Goal: Task Accomplishment & Management: Use online tool/utility

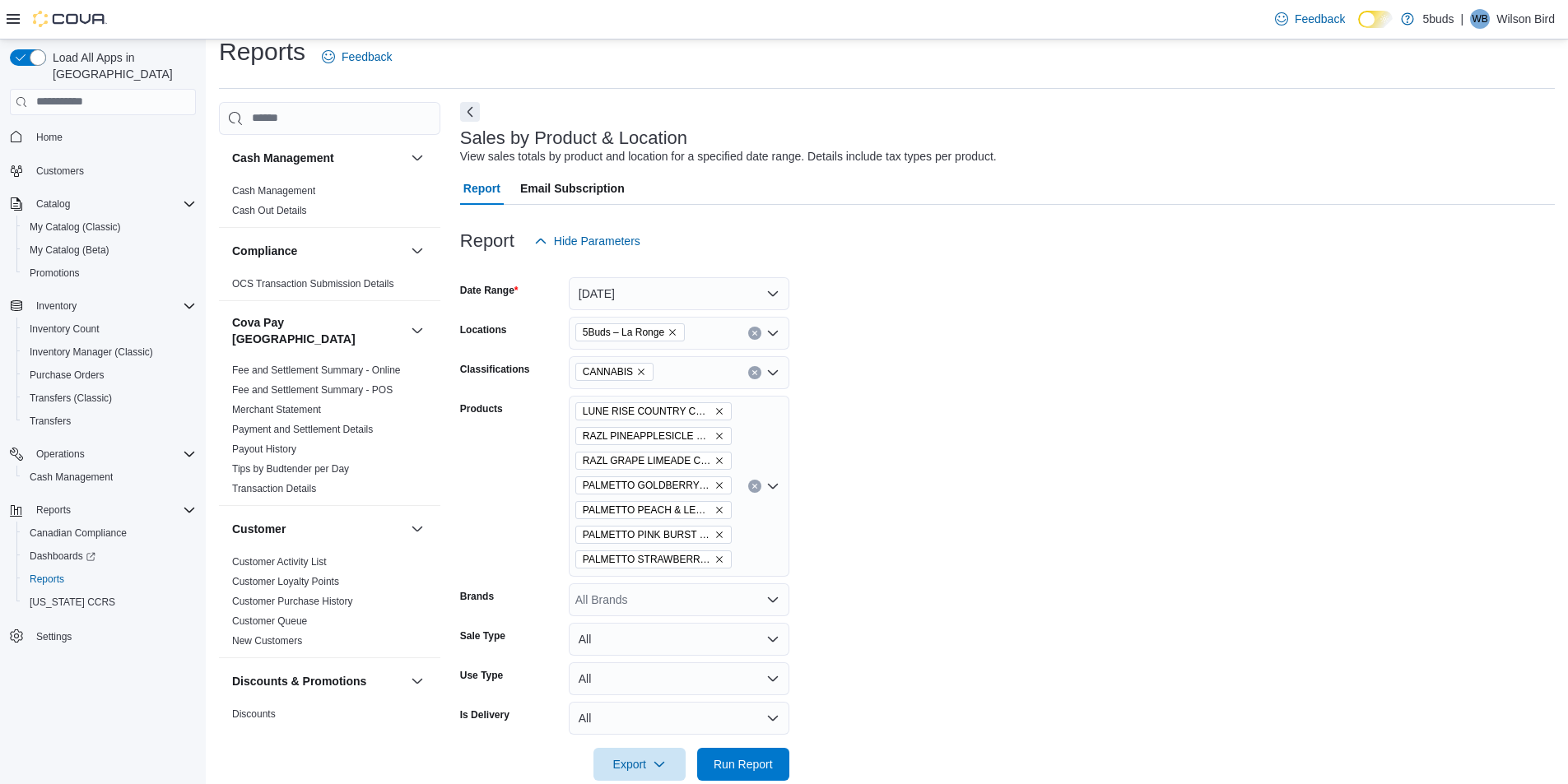
scroll to position [47, 0]
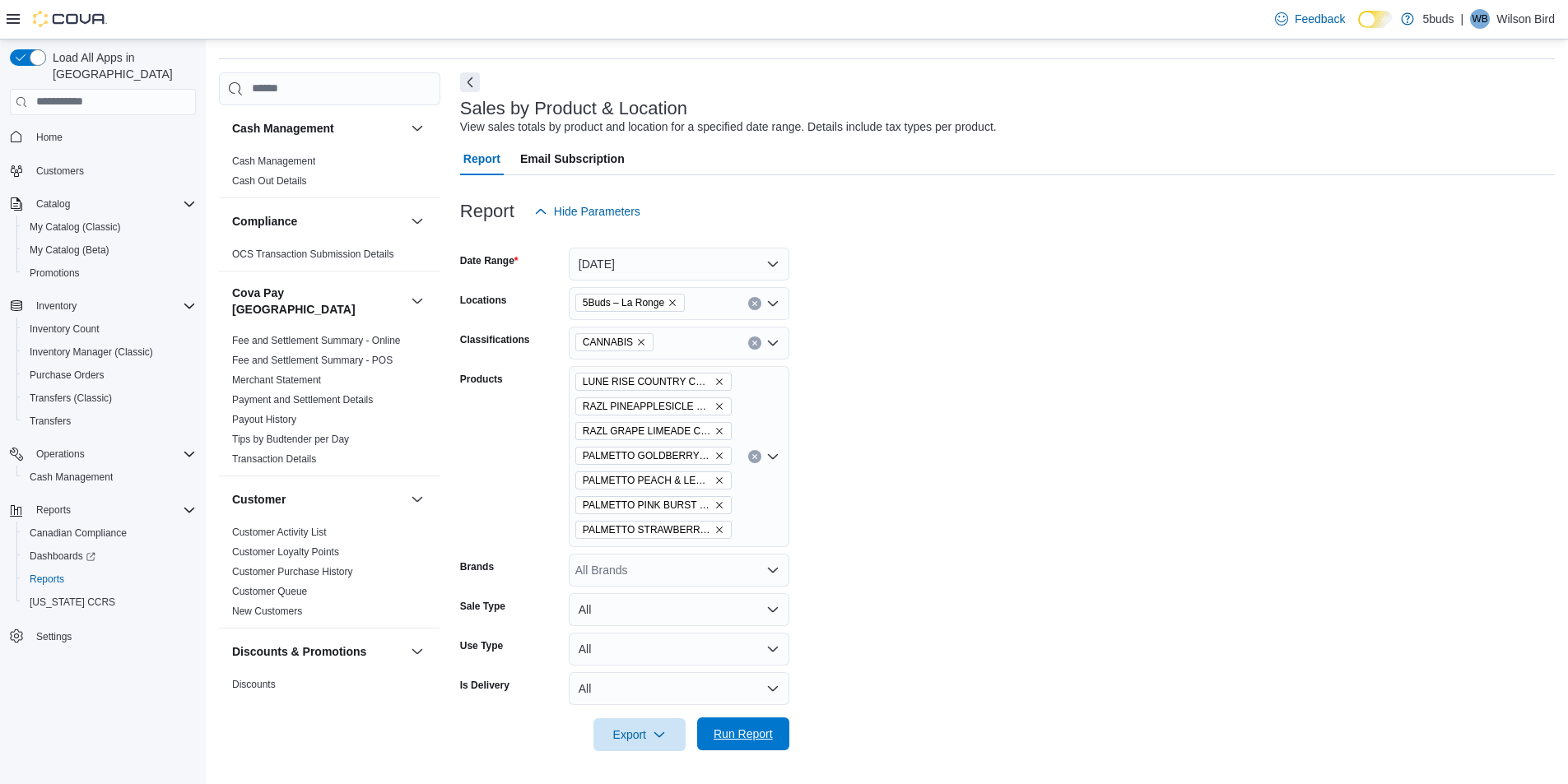
click at [752, 732] on span "Run Report" at bounding box center [744, 734] width 59 height 17
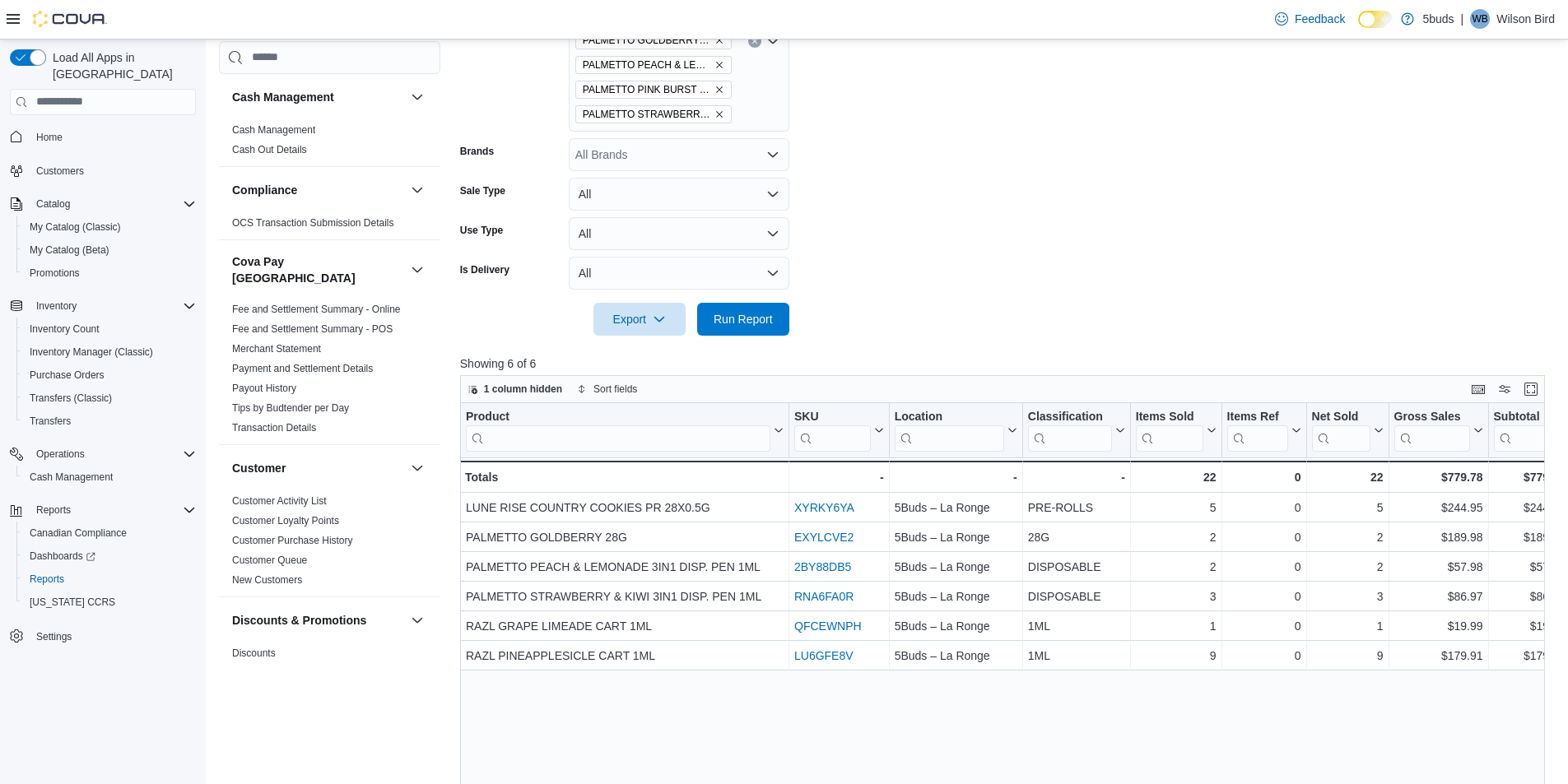
scroll to position [458, 0]
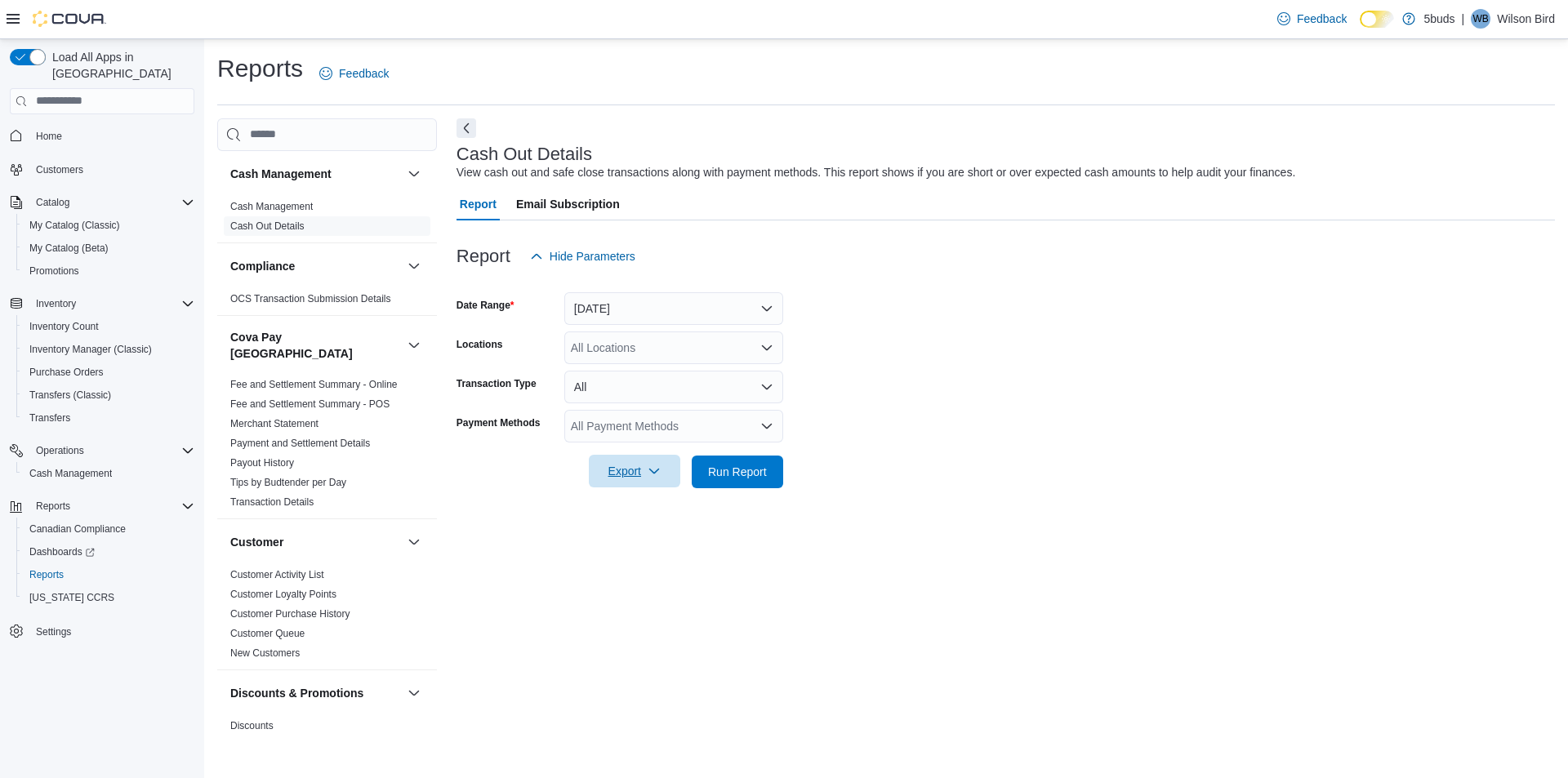
click at [644, 470] on span "Export" at bounding box center [635, 470] width 72 height 32
click at [806, 411] on form "Date Range Today Locations All Locations Transaction Type All Payment Methods A…" at bounding box center [1006, 380] width 1098 height 215
click at [739, 349] on div "All Locations" at bounding box center [674, 347] width 219 height 32
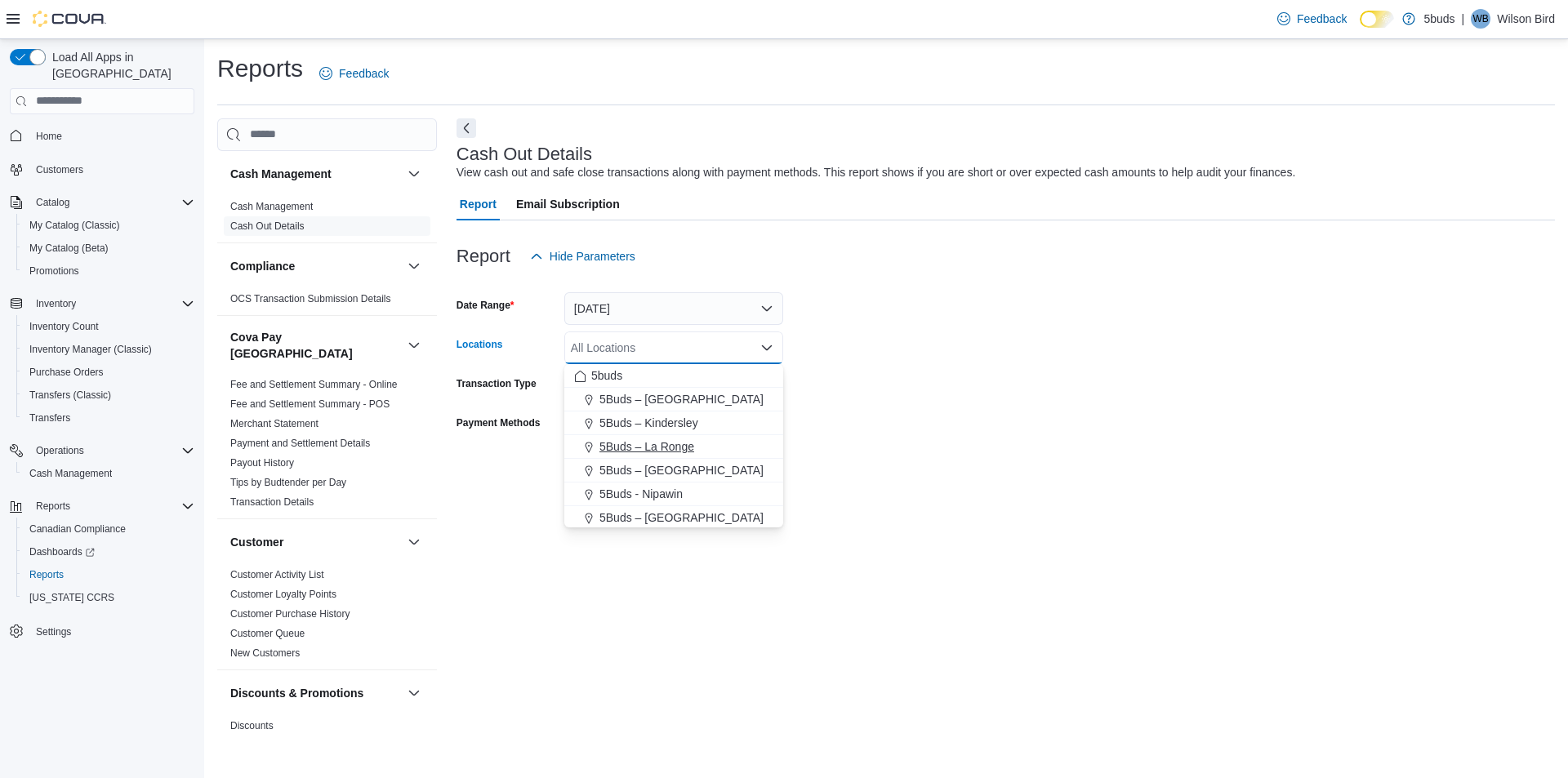
click at [677, 443] on span "5Buds – La Ronge" at bounding box center [647, 447] width 95 height 17
click at [883, 385] on form "Date Range Today Locations 5Buds – La Ronge Combo box. Selected. 5Buds – La Ron…" at bounding box center [1006, 380] width 1098 height 215
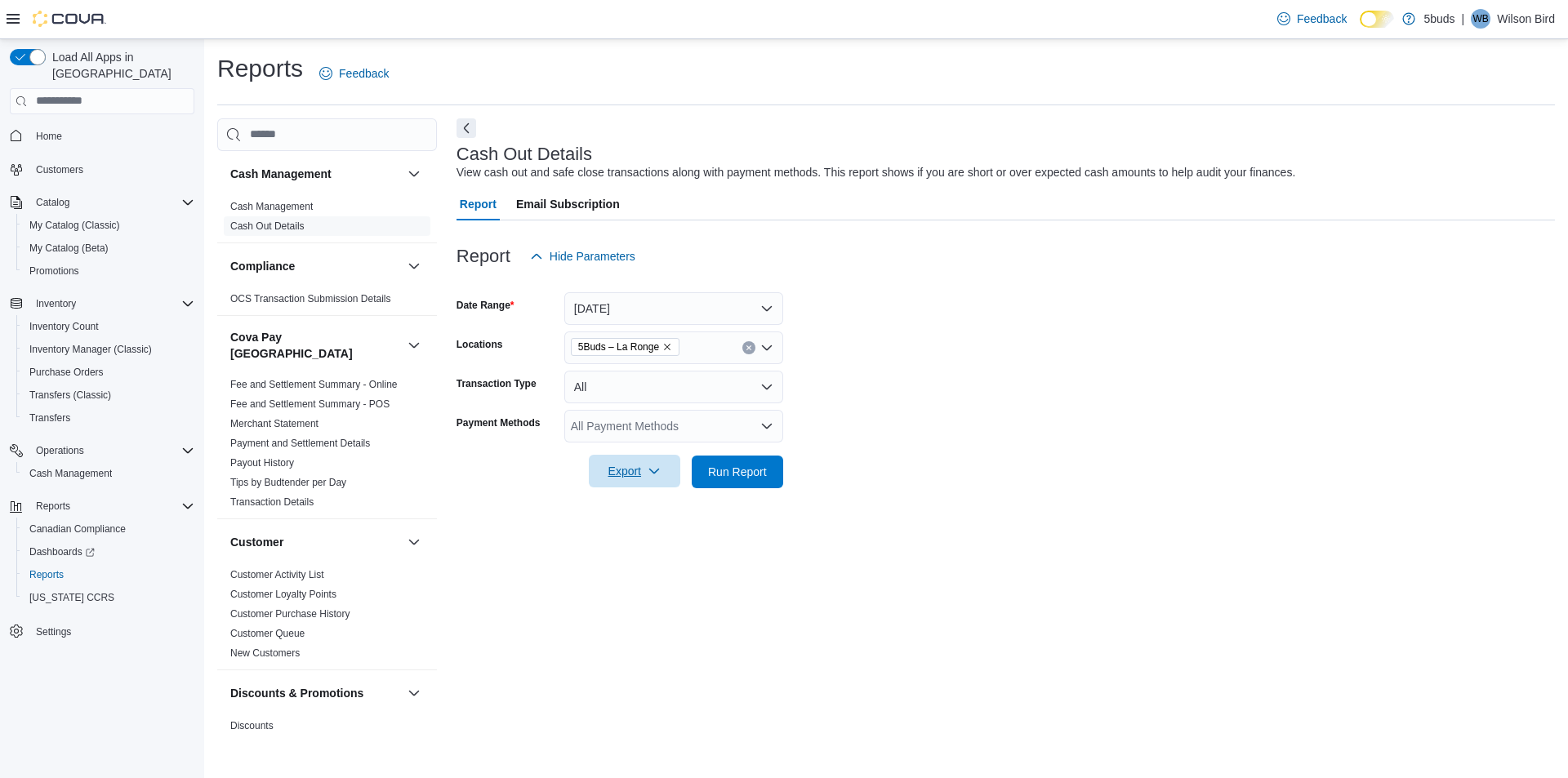
click at [644, 467] on span "Export" at bounding box center [635, 470] width 72 height 32
click at [642, 504] on span "Export to Excel" at bounding box center [638, 505] width 74 height 13
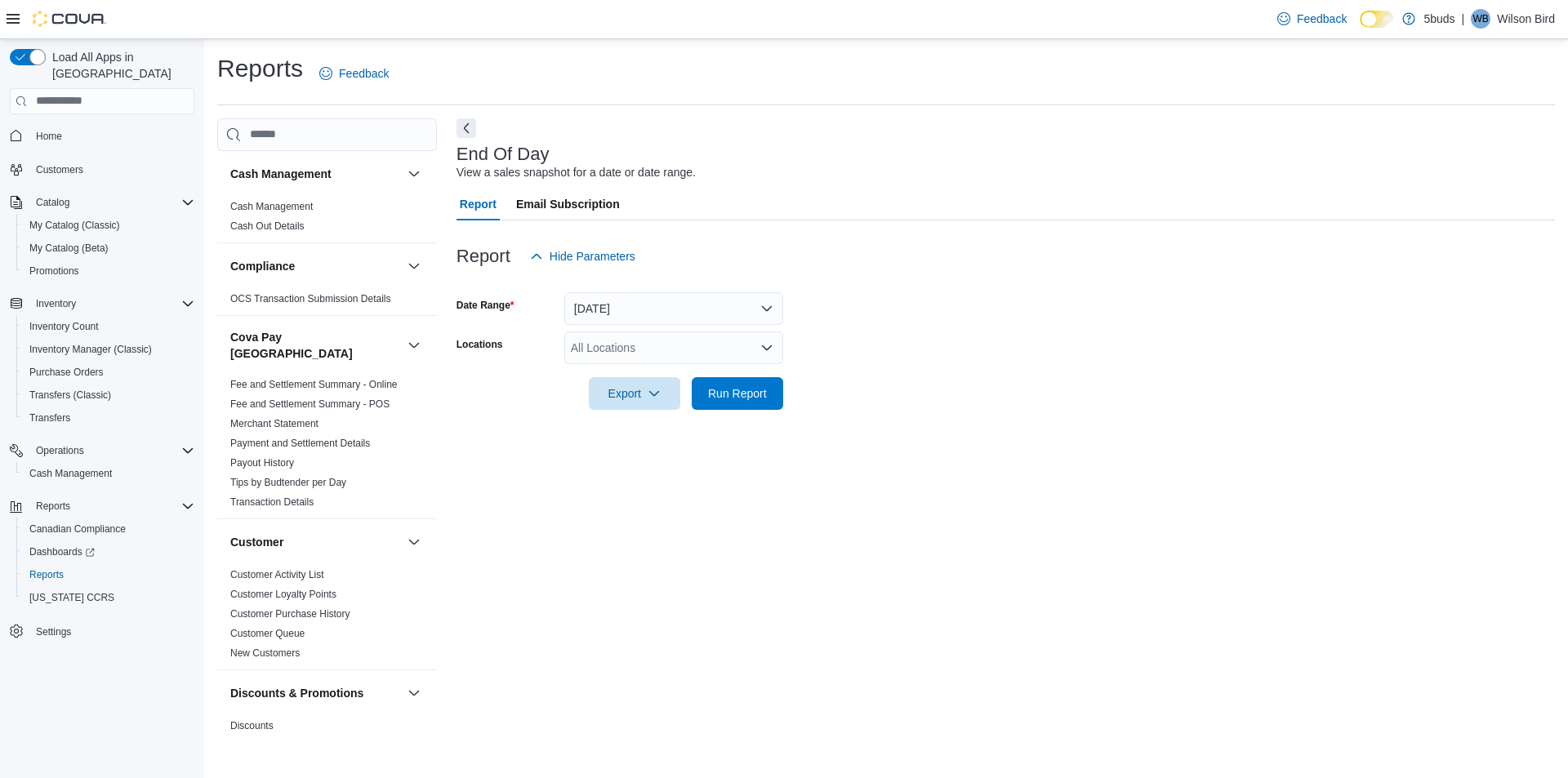
click at [629, 343] on div "All Locations" at bounding box center [674, 347] width 219 height 32
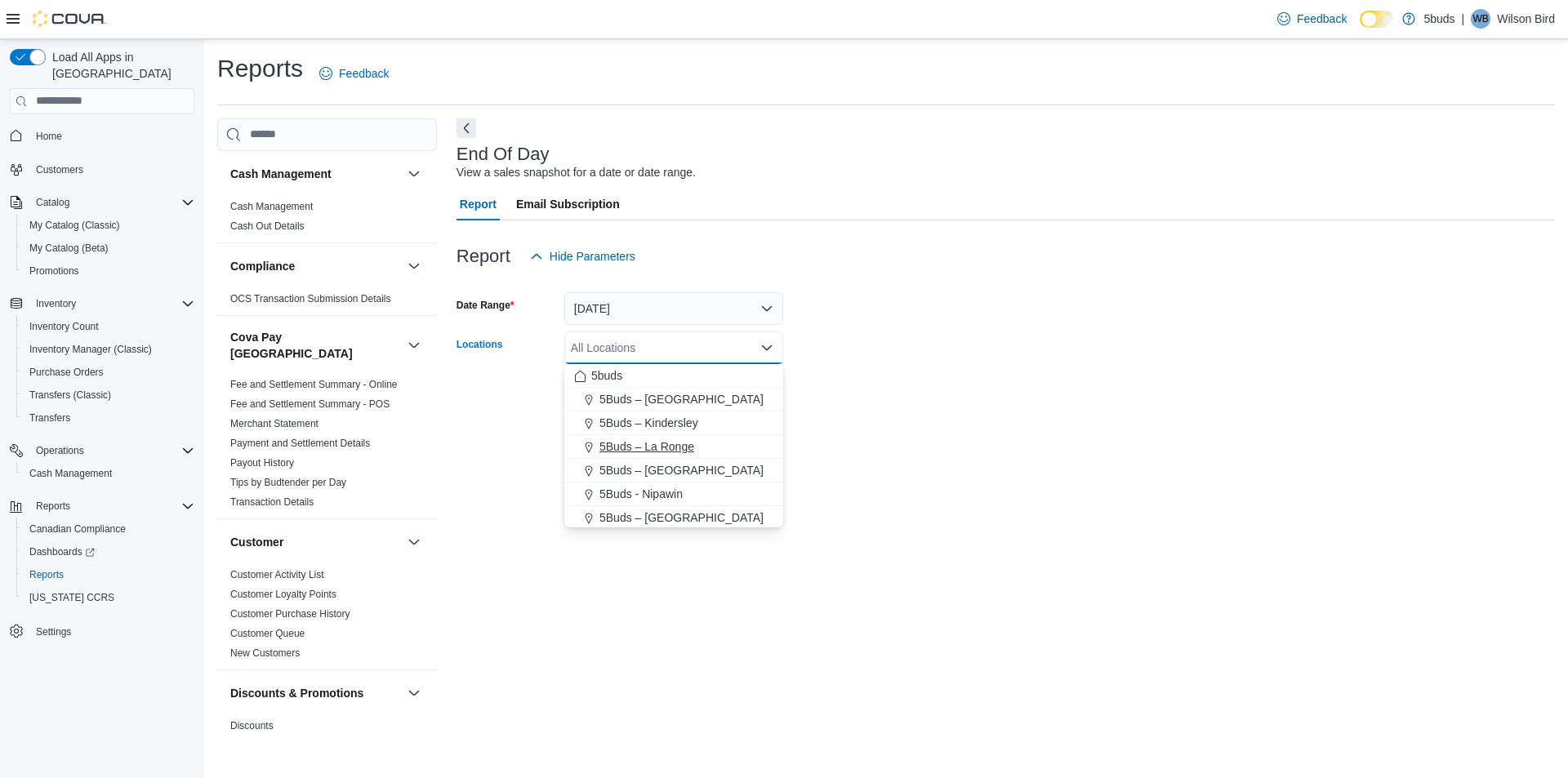
click at [649, 444] on span "5Buds – La Ronge" at bounding box center [647, 447] width 95 height 17
click at [805, 491] on div "End Of Day View a sales snapshot for a date or date range. Report Email Subscri…" at bounding box center [1006, 426] width 1098 height 616
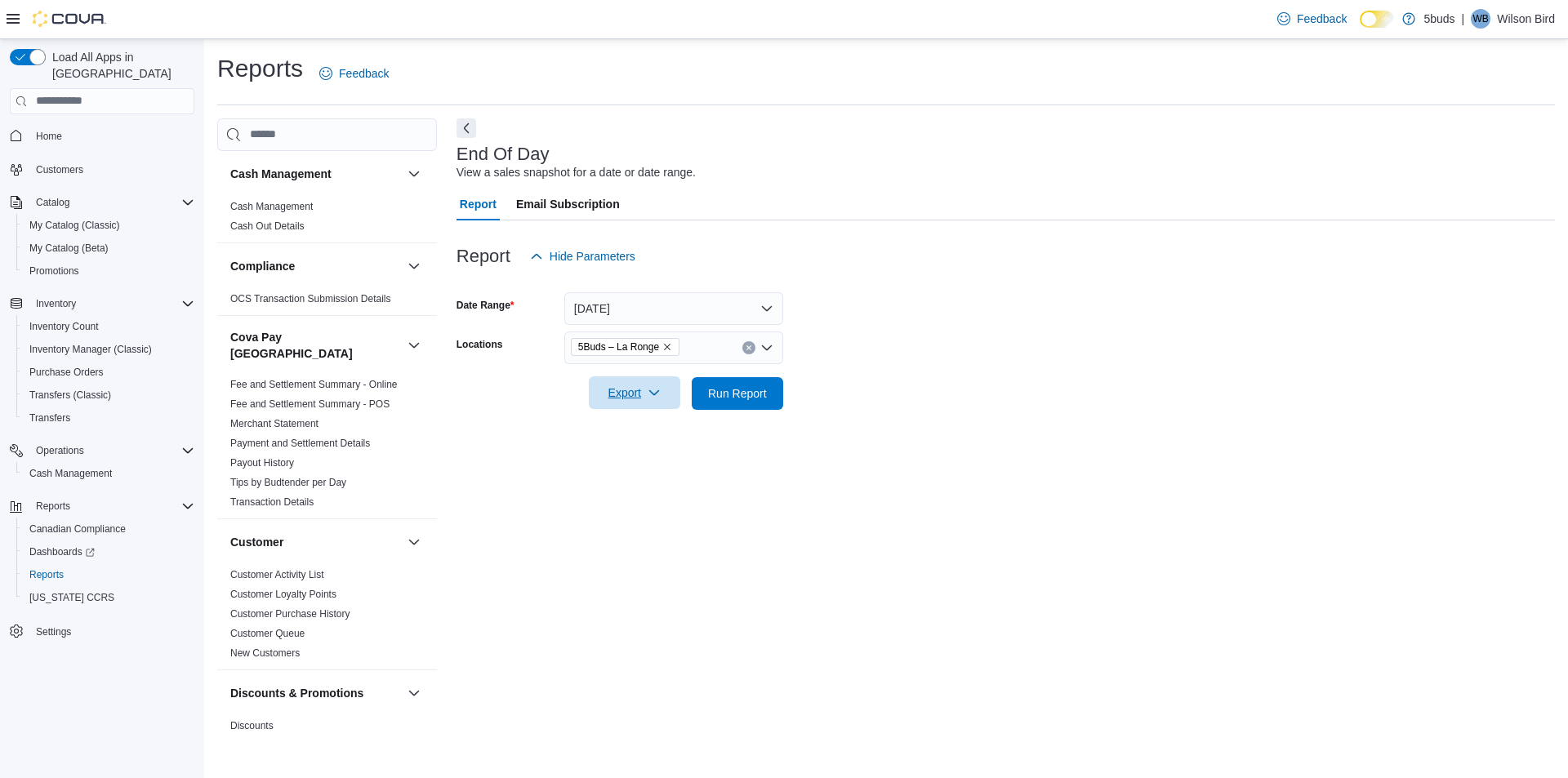
click at [645, 403] on span "Export" at bounding box center [635, 392] width 72 height 32
click at [661, 438] on button "Export to Excel" at bounding box center [637, 425] width 93 height 32
click at [879, 254] on div "Report Hide Parameters" at bounding box center [1006, 256] width 1098 height 32
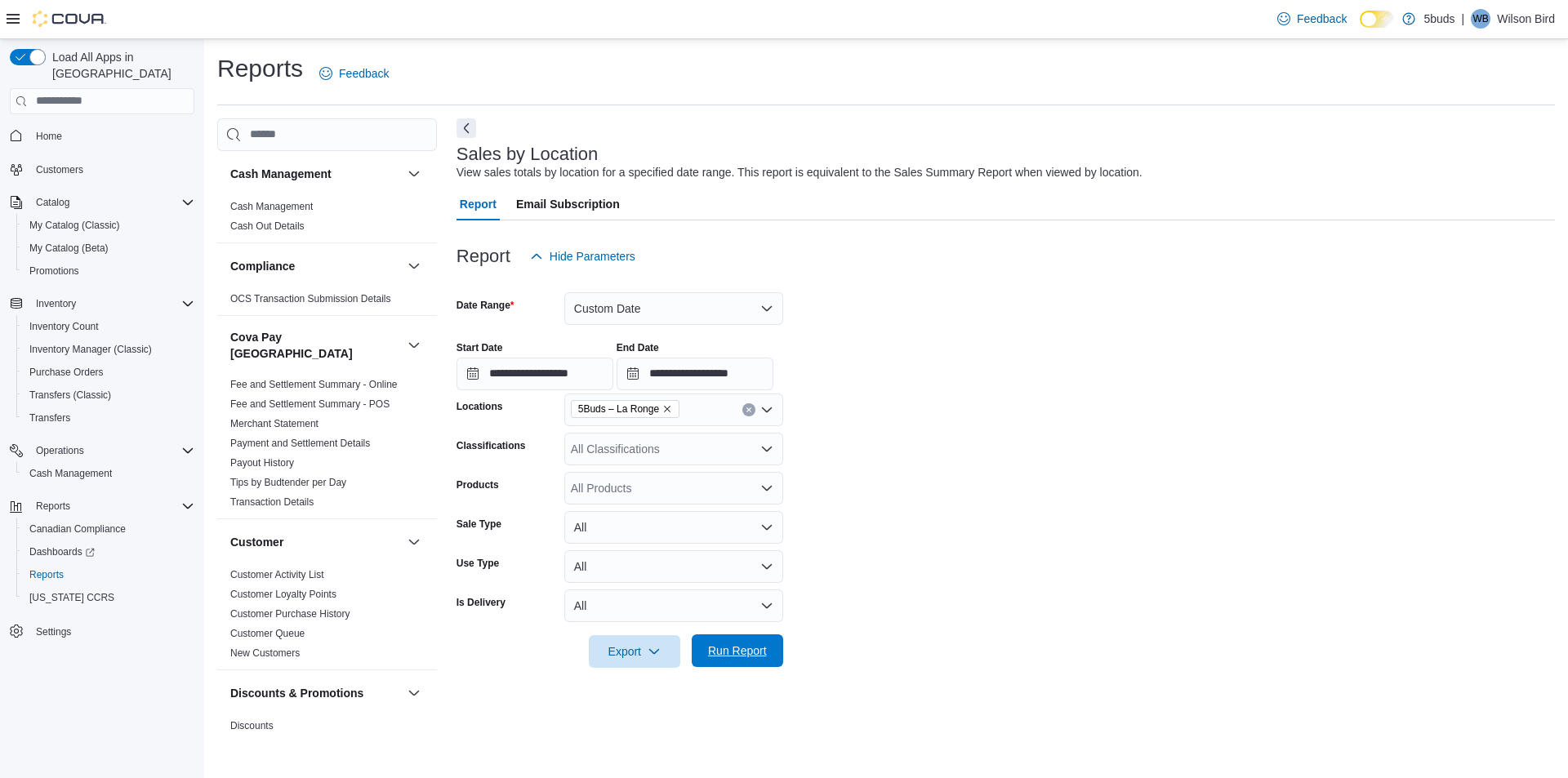
click at [758, 658] on span "Run Report" at bounding box center [737, 650] width 72 height 32
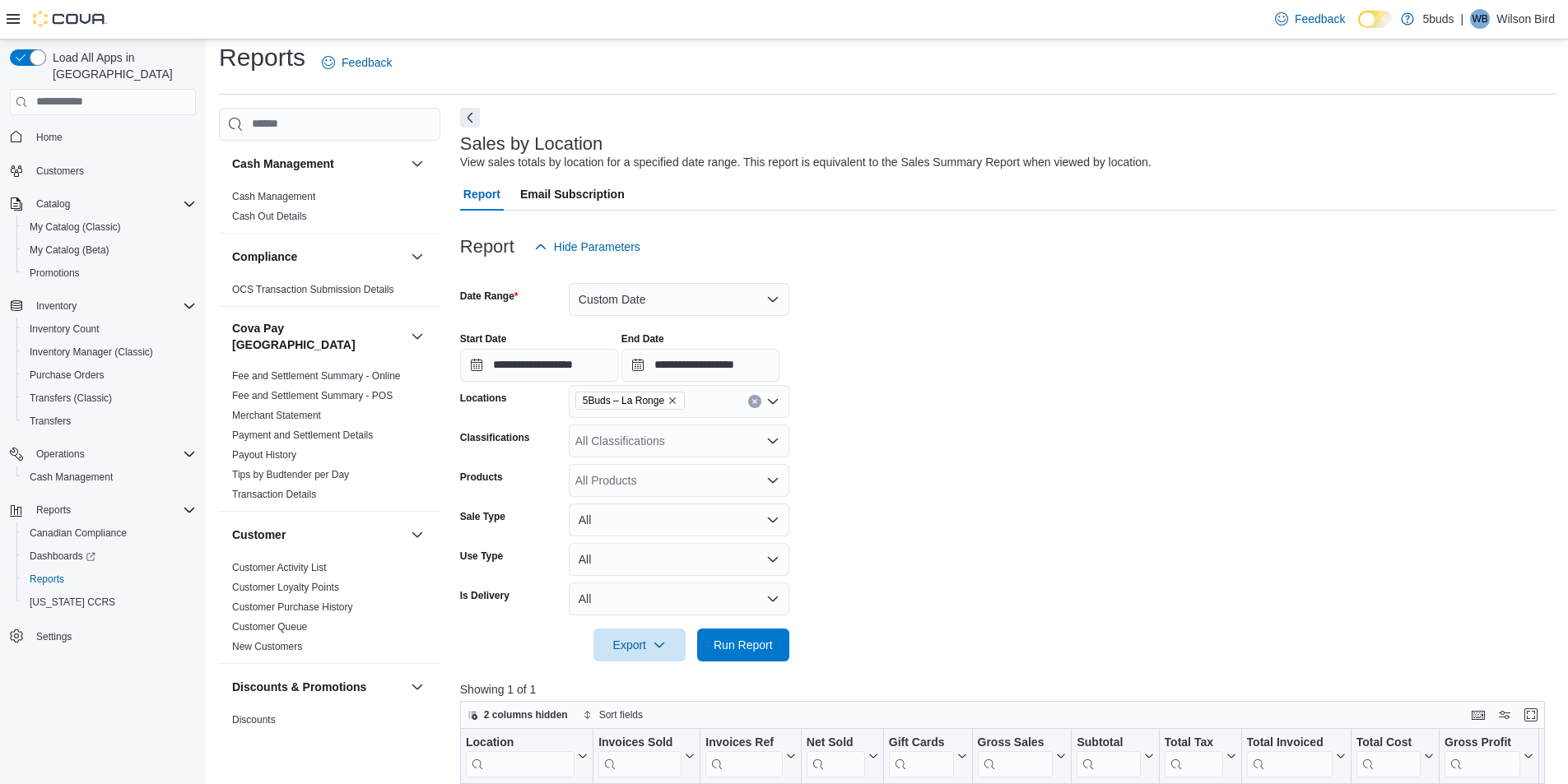
scroll to position [164, 0]
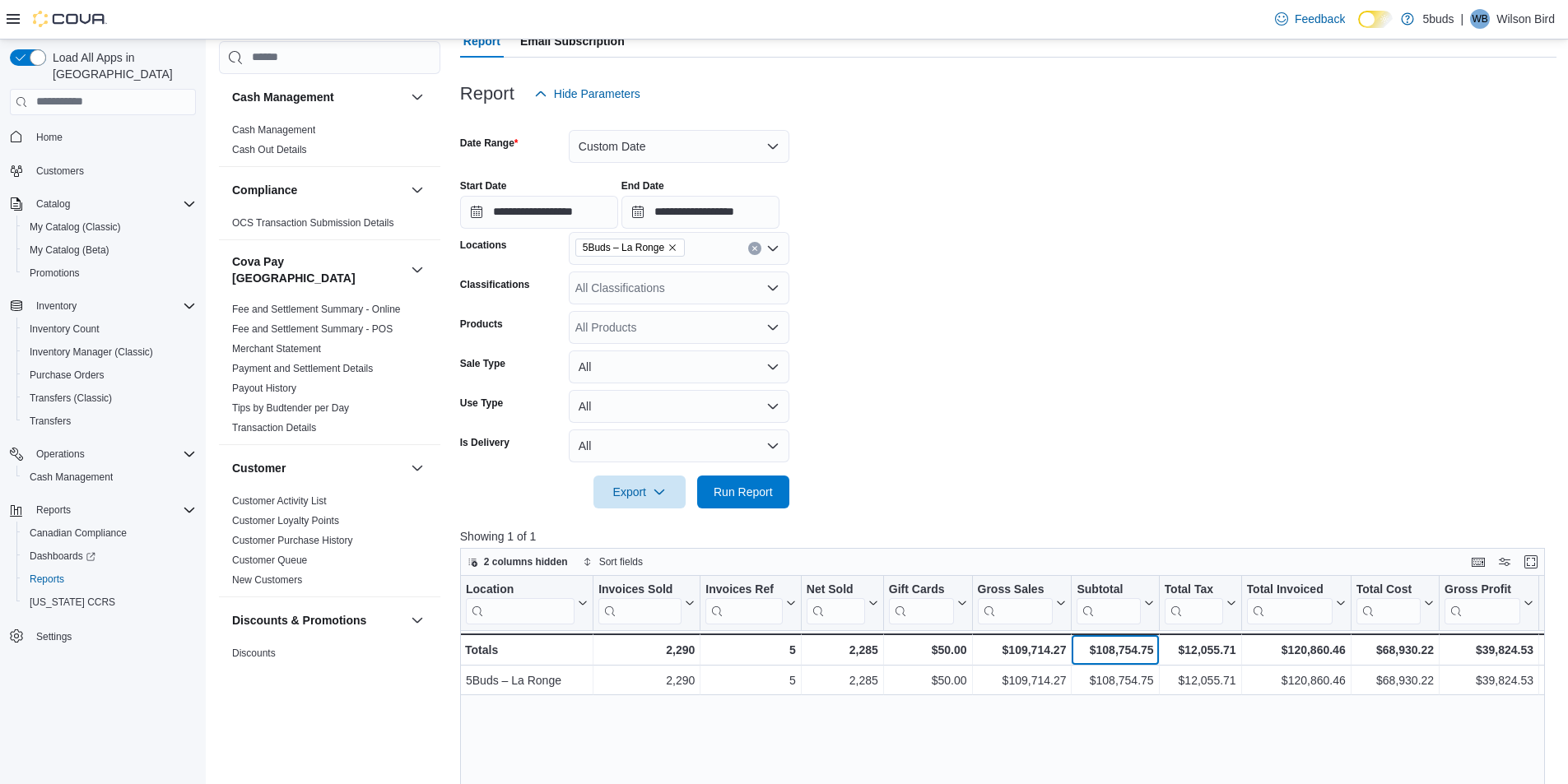
click at [1116, 648] on div "$108,754.75" at bounding box center [1115, 649] width 76 height 19
copy div "108,754.75"
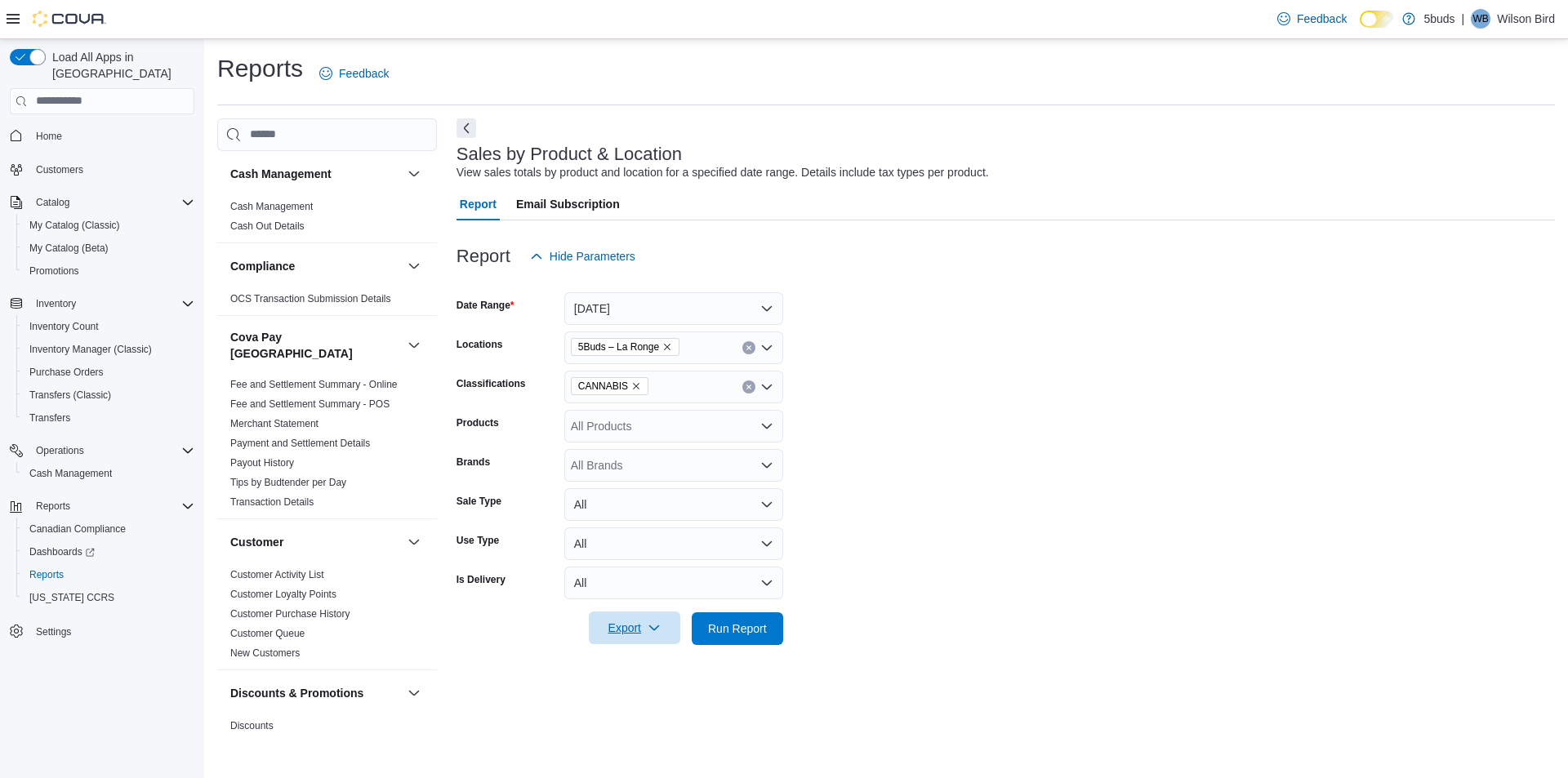
click at [665, 632] on span "Export" at bounding box center [635, 627] width 72 height 32
click at [643, 660] on span "Export to Excel" at bounding box center [638, 661] width 74 height 13
